Goal: Information Seeking & Learning: Learn about a topic

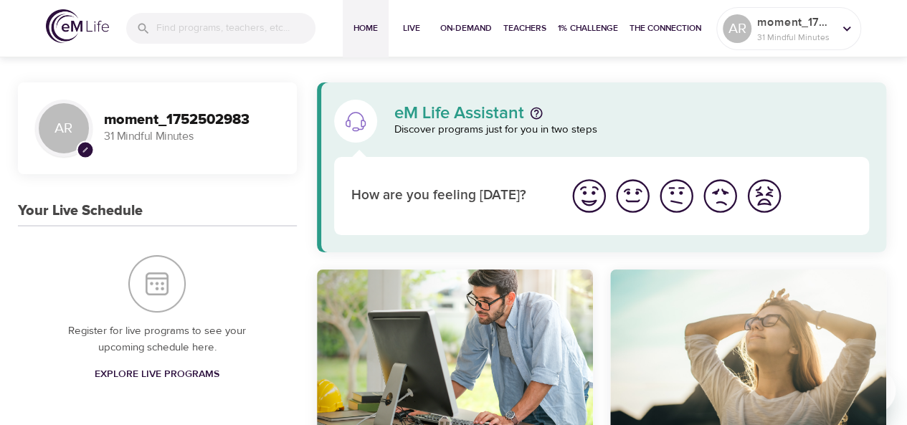
scroll to position [145, 0]
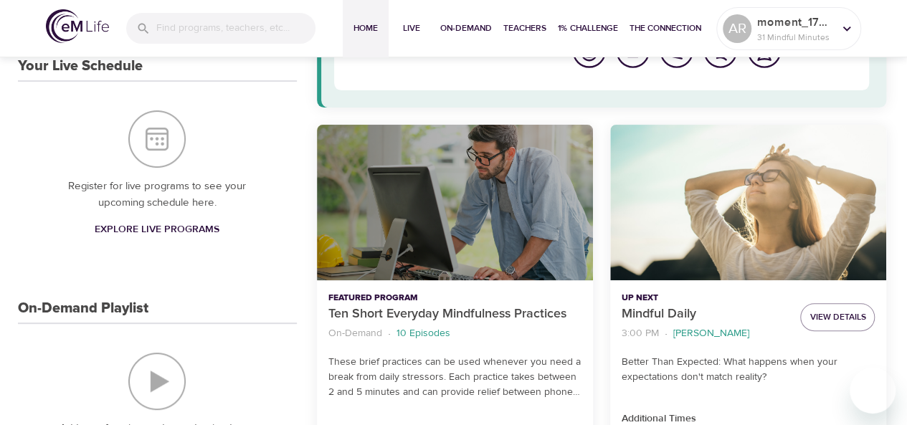
click at [584, 167] on div "Ten Short Everyday Mindfulness Practices" at bounding box center [455, 203] width 276 height 156
